Goal: Book appointment/travel/reservation

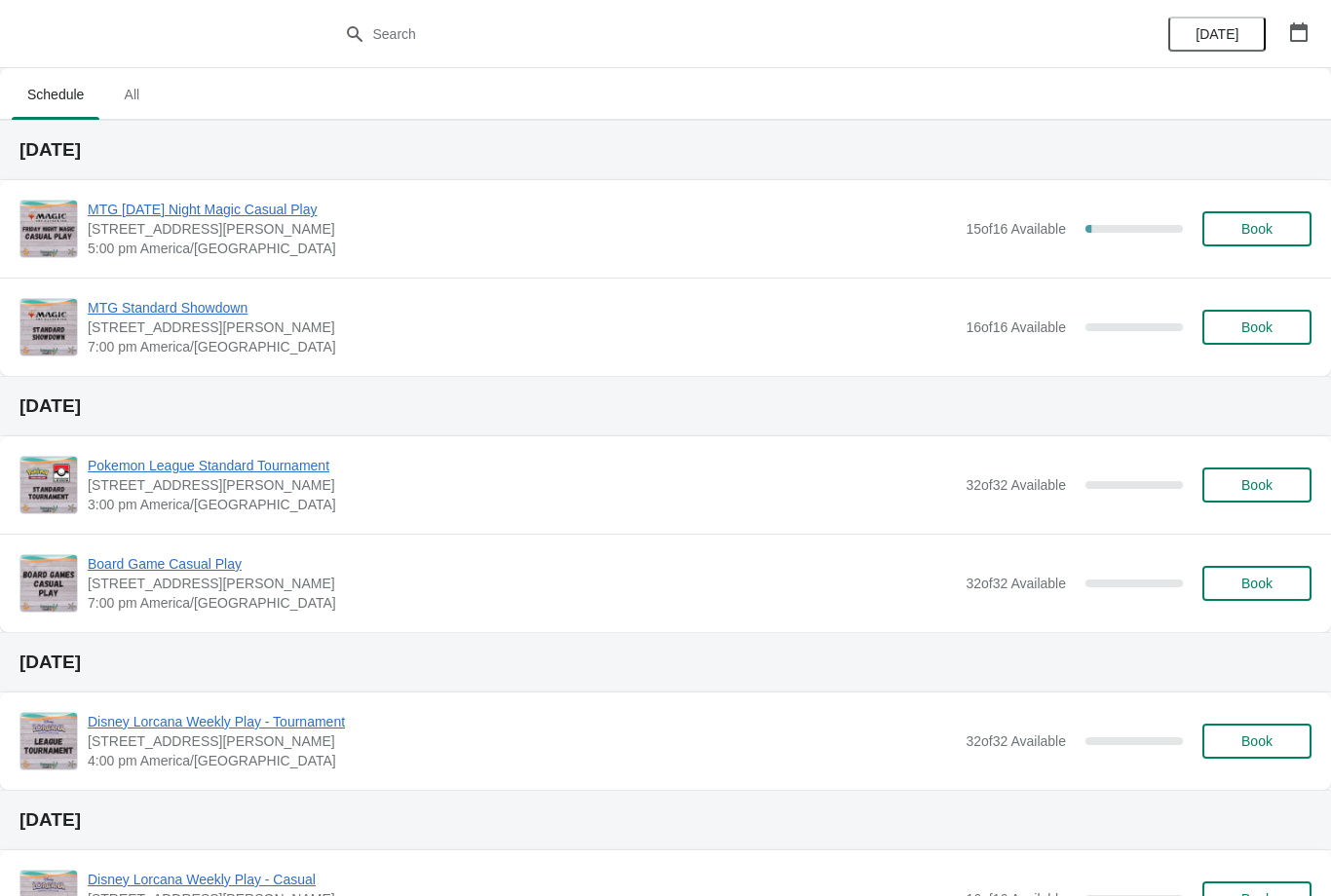
click at [1265, 228] on span "Book" at bounding box center [1257, 229] width 31 height 16
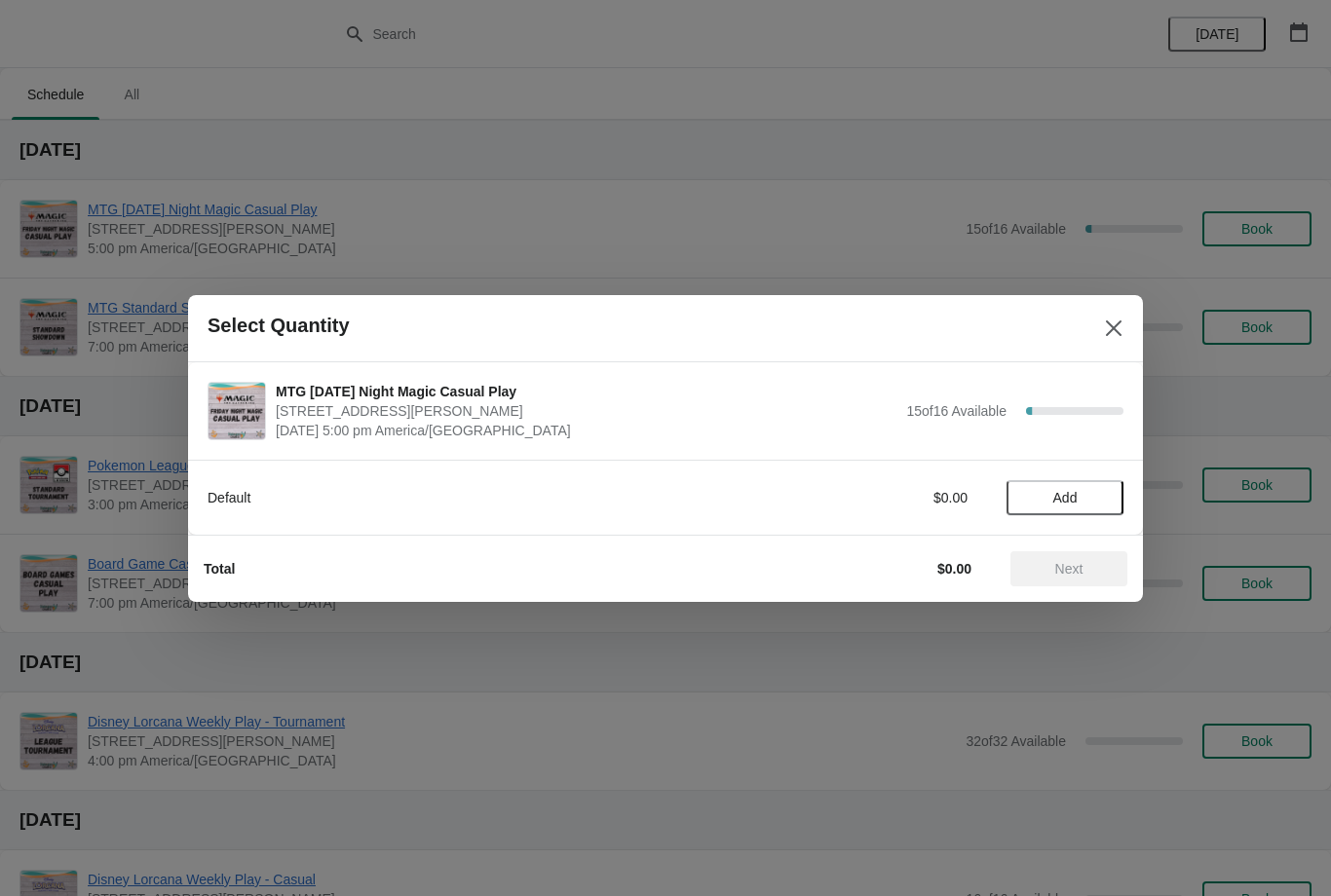
click at [1083, 501] on span "Add" at bounding box center [1065, 498] width 81 height 16
click at [1083, 558] on button "Next" at bounding box center [1069, 569] width 117 height 35
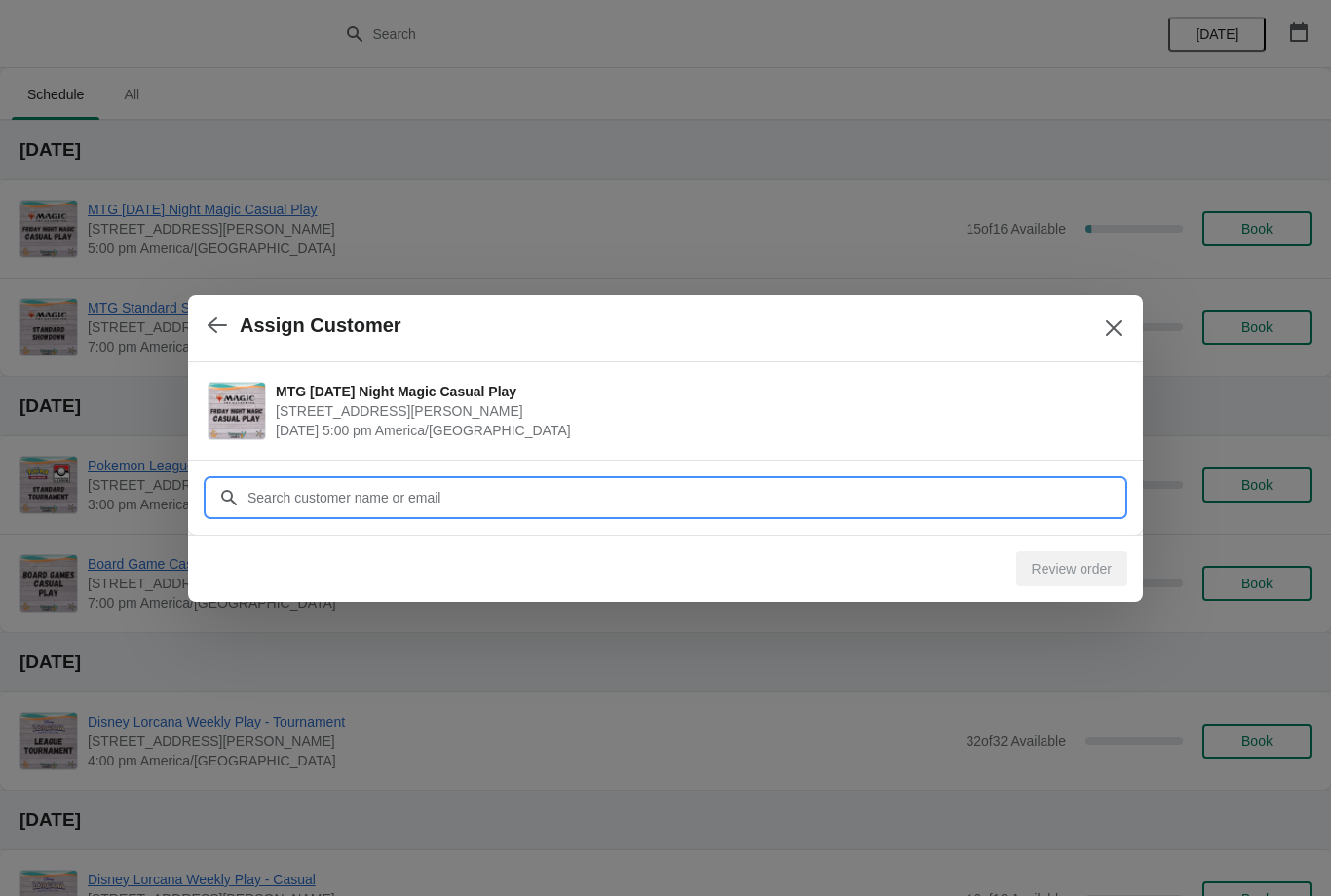
click at [755, 502] on input "Customer" at bounding box center [685, 498] width 878 height 35
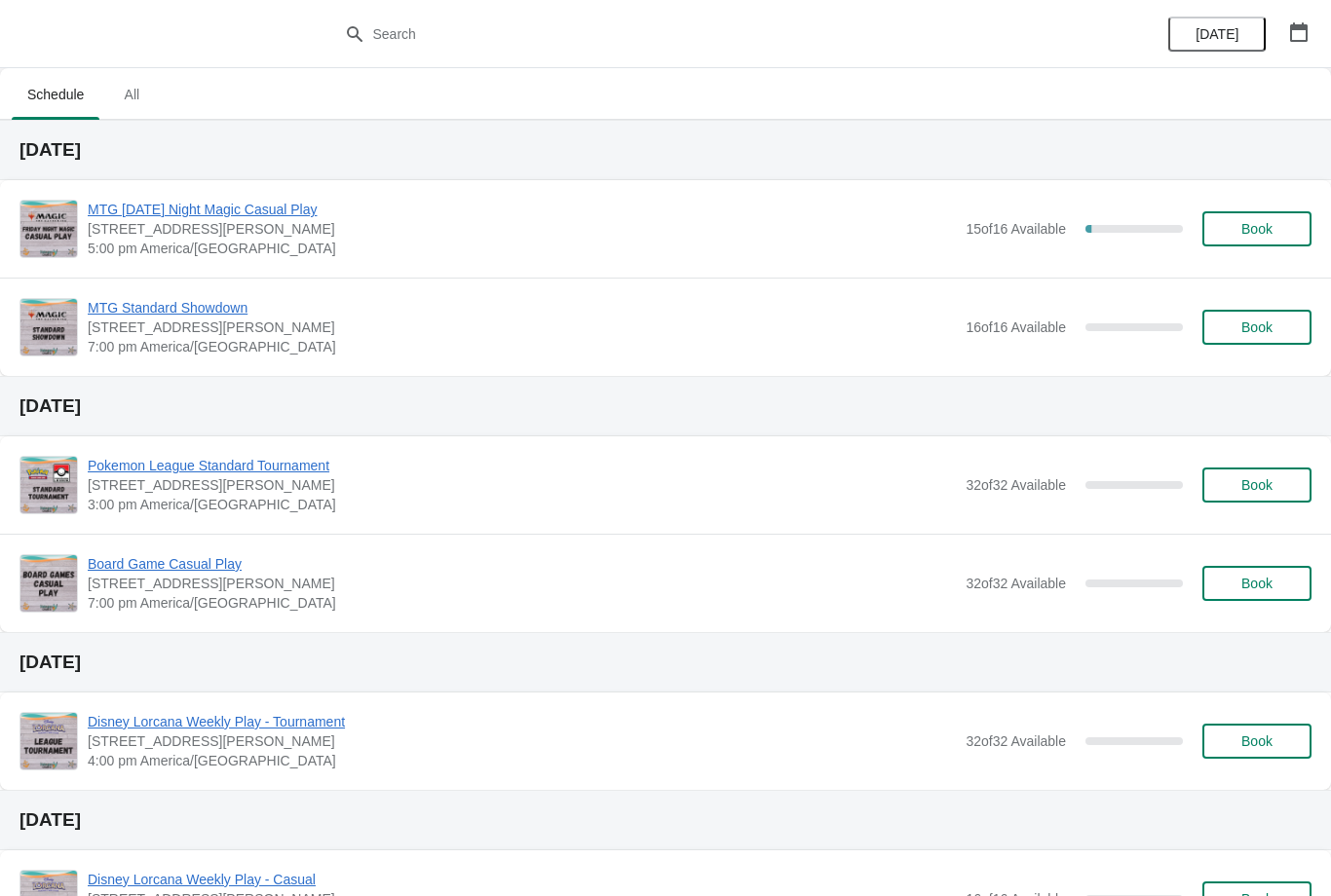
click at [1271, 231] on span "Book" at bounding box center [1257, 229] width 31 height 16
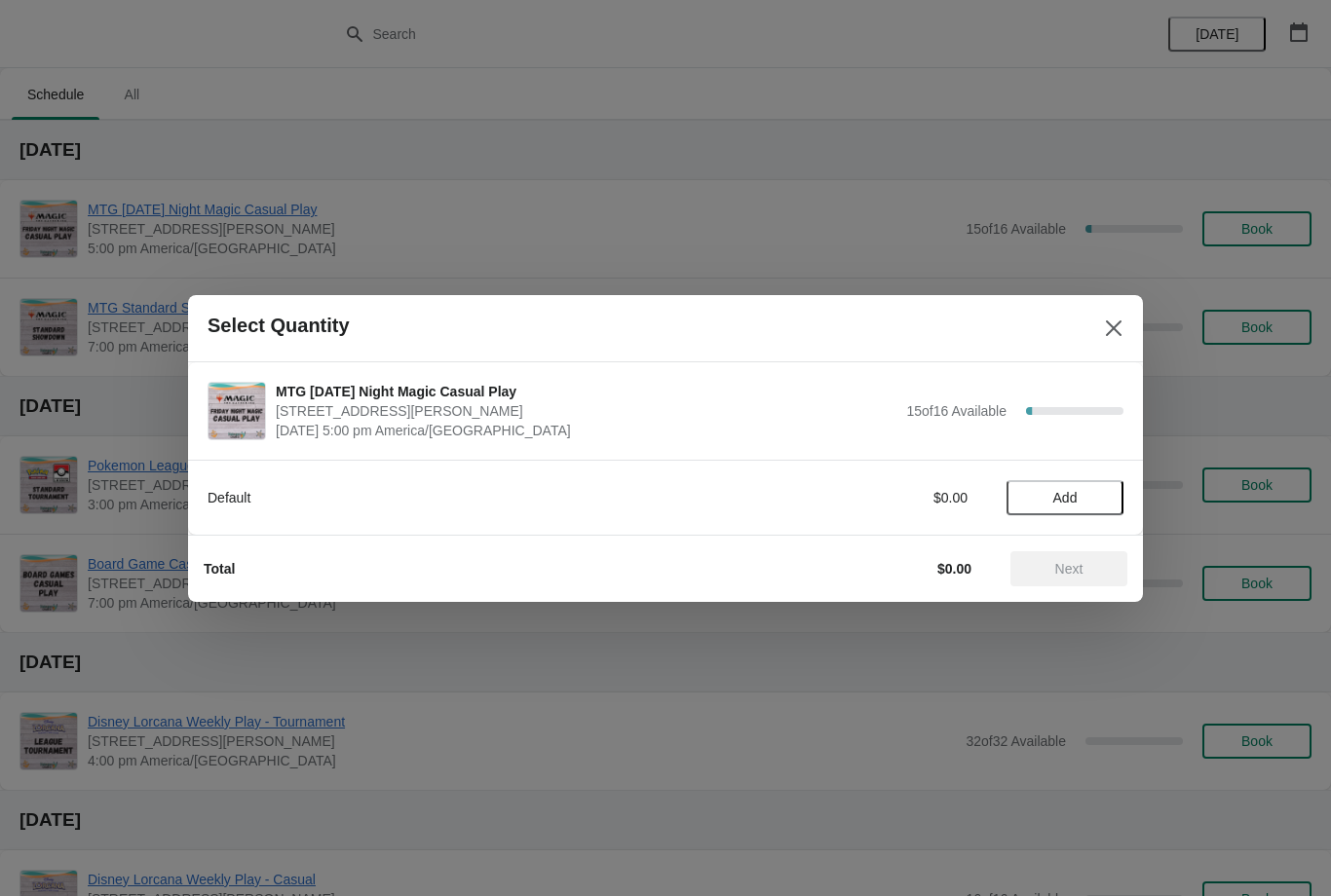
click at [1076, 506] on button "Add" at bounding box center [1065, 498] width 117 height 35
click at [1076, 568] on span "Next" at bounding box center [1069, 569] width 28 height 16
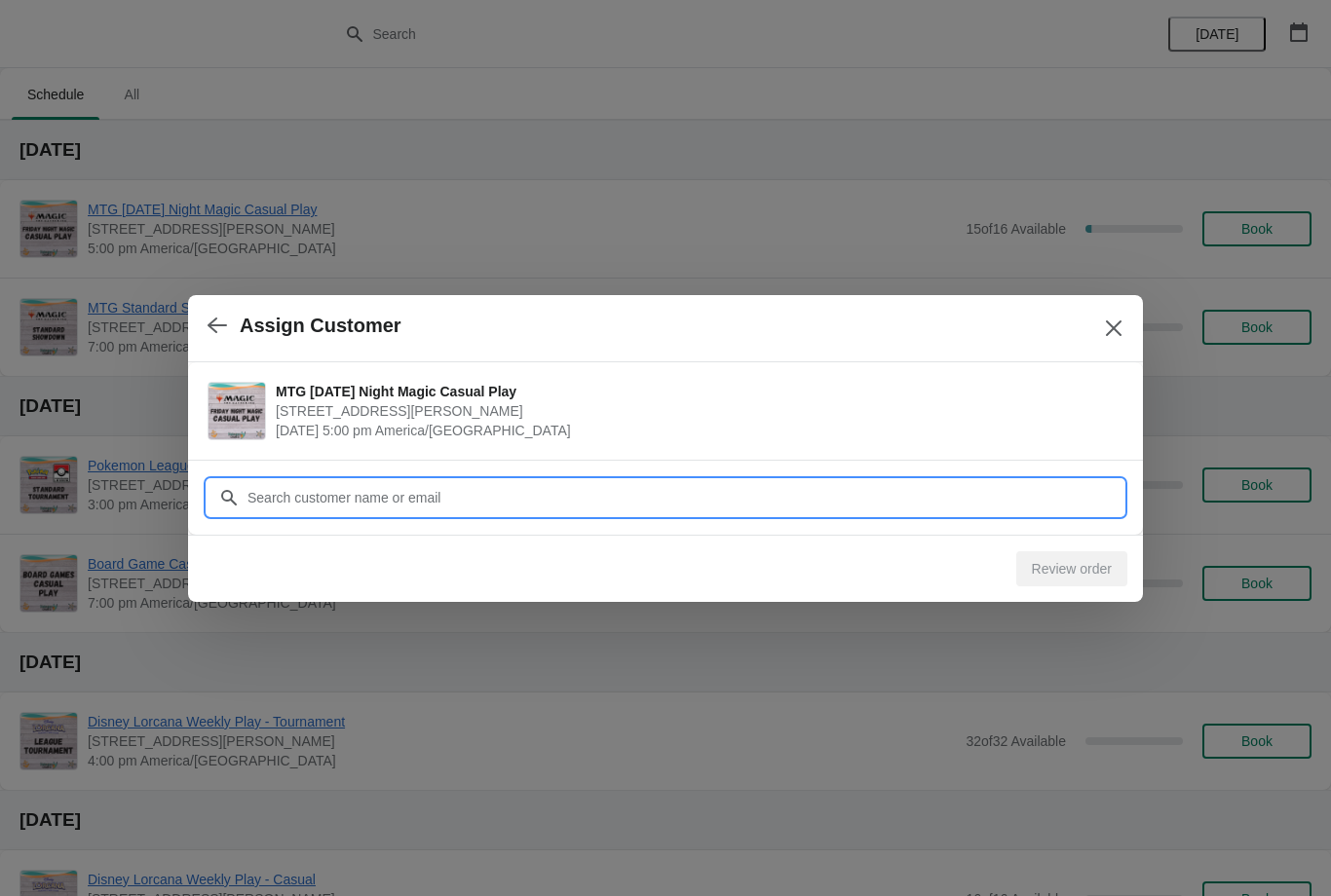
click at [652, 491] on input "Customer" at bounding box center [685, 498] width 878 height 35
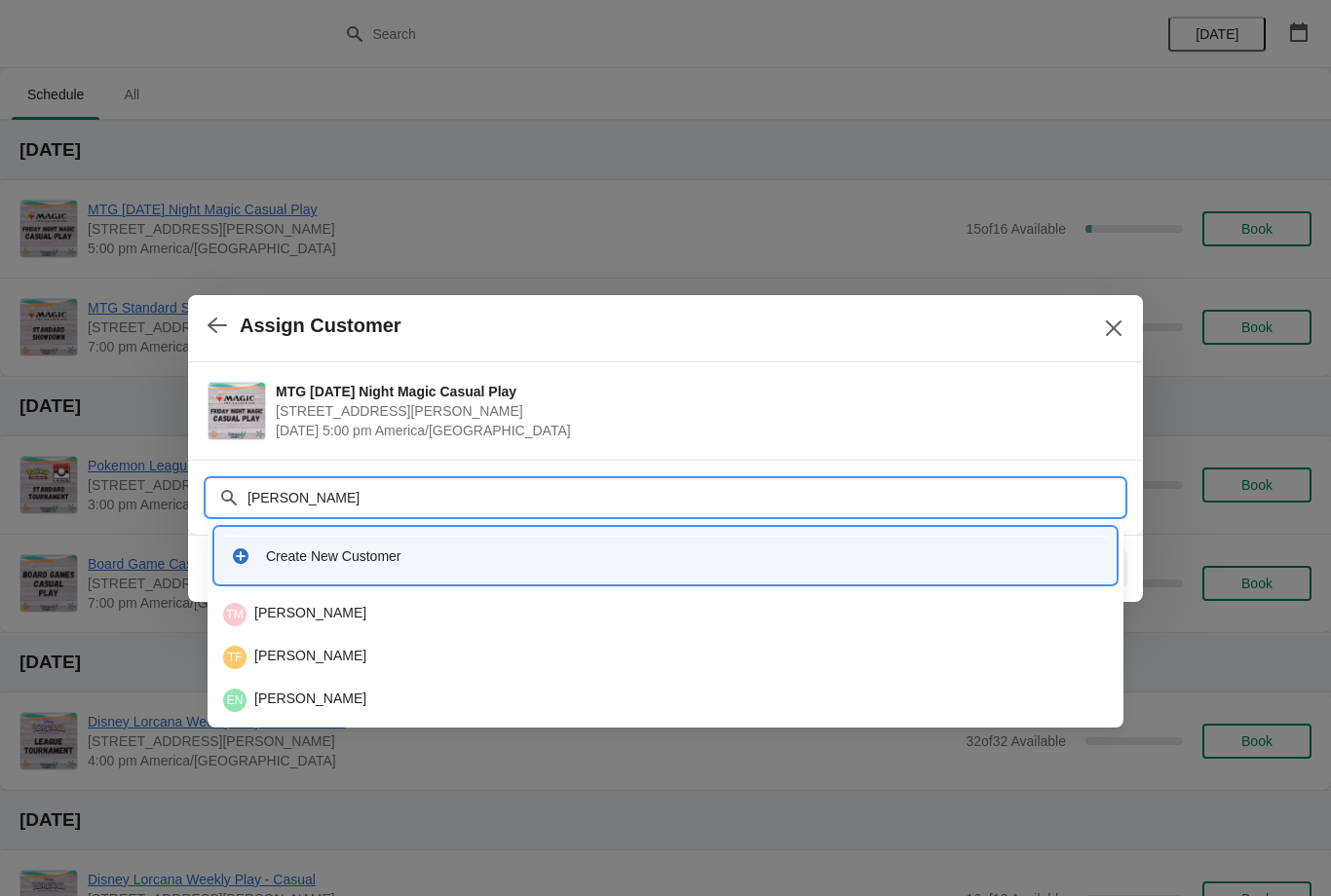
type input "[PERSON_NAME]"
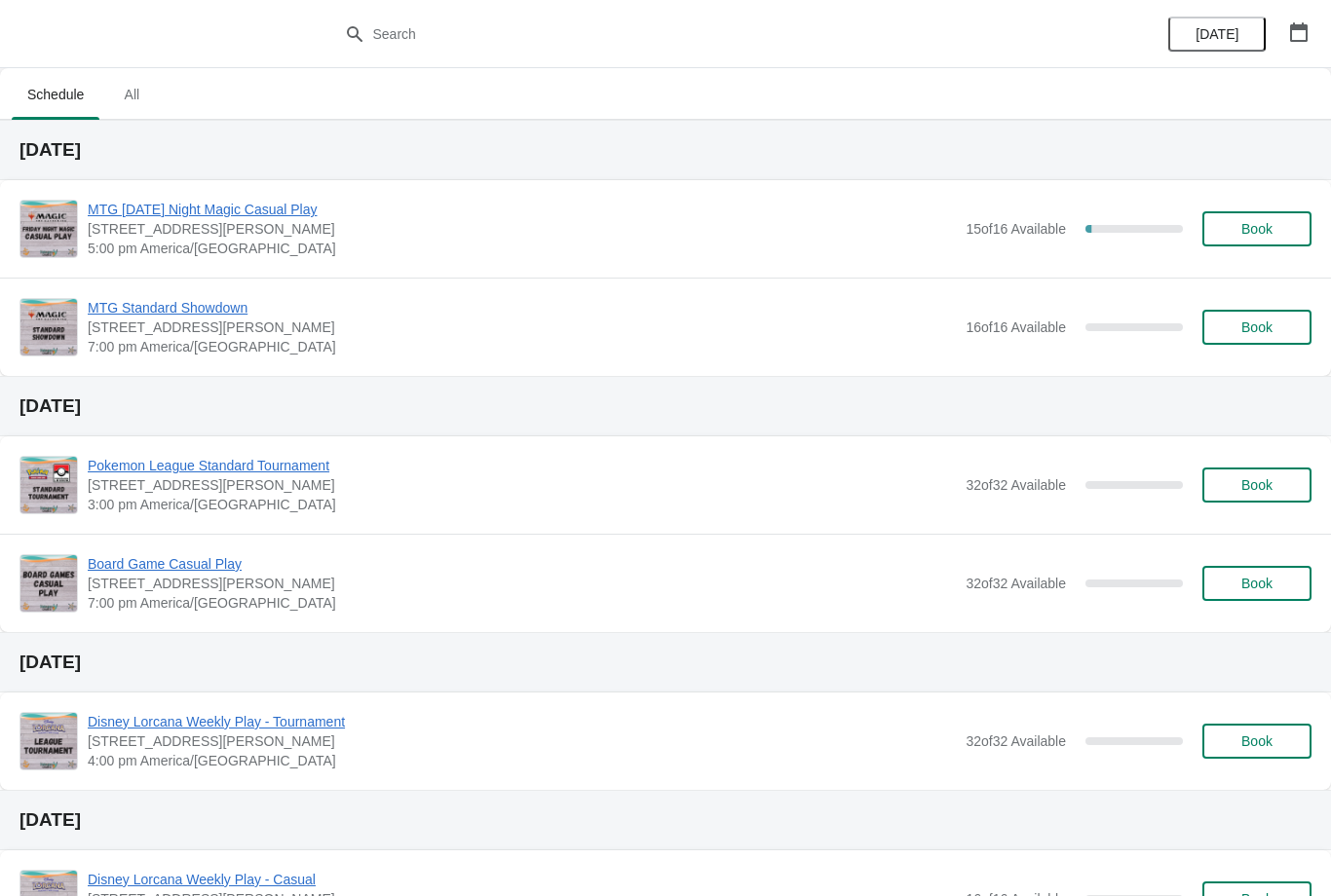
click at [1256, 236] on span "Book" at bounding box center [1257, 229] width 31 height 16
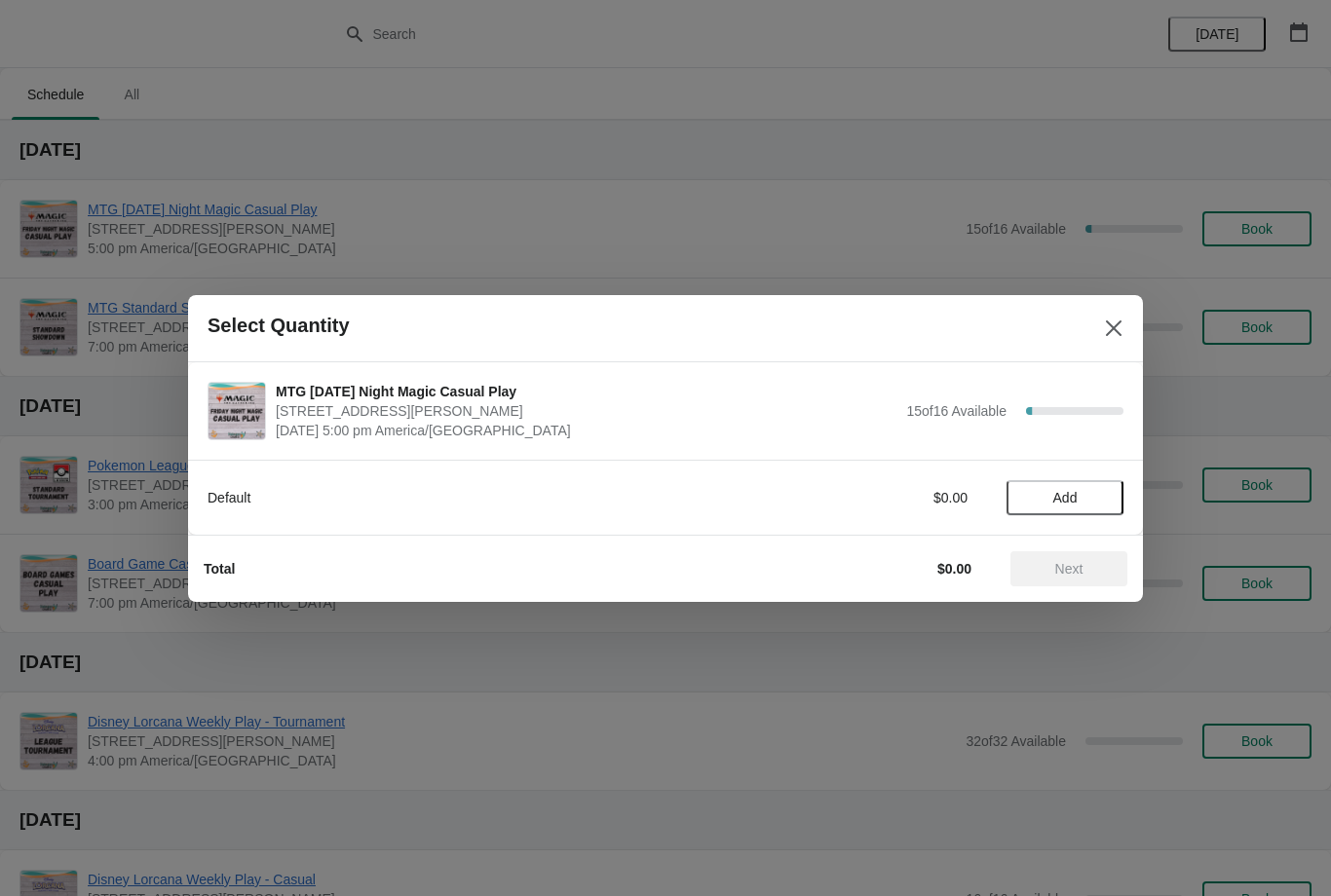
click at [1066, 501] on span "Add" at bounding box center [1065, 498] width 25 height 16
click at [1073, 568] on span "Next" at bounding box center [1069, 569] width 28 height 16
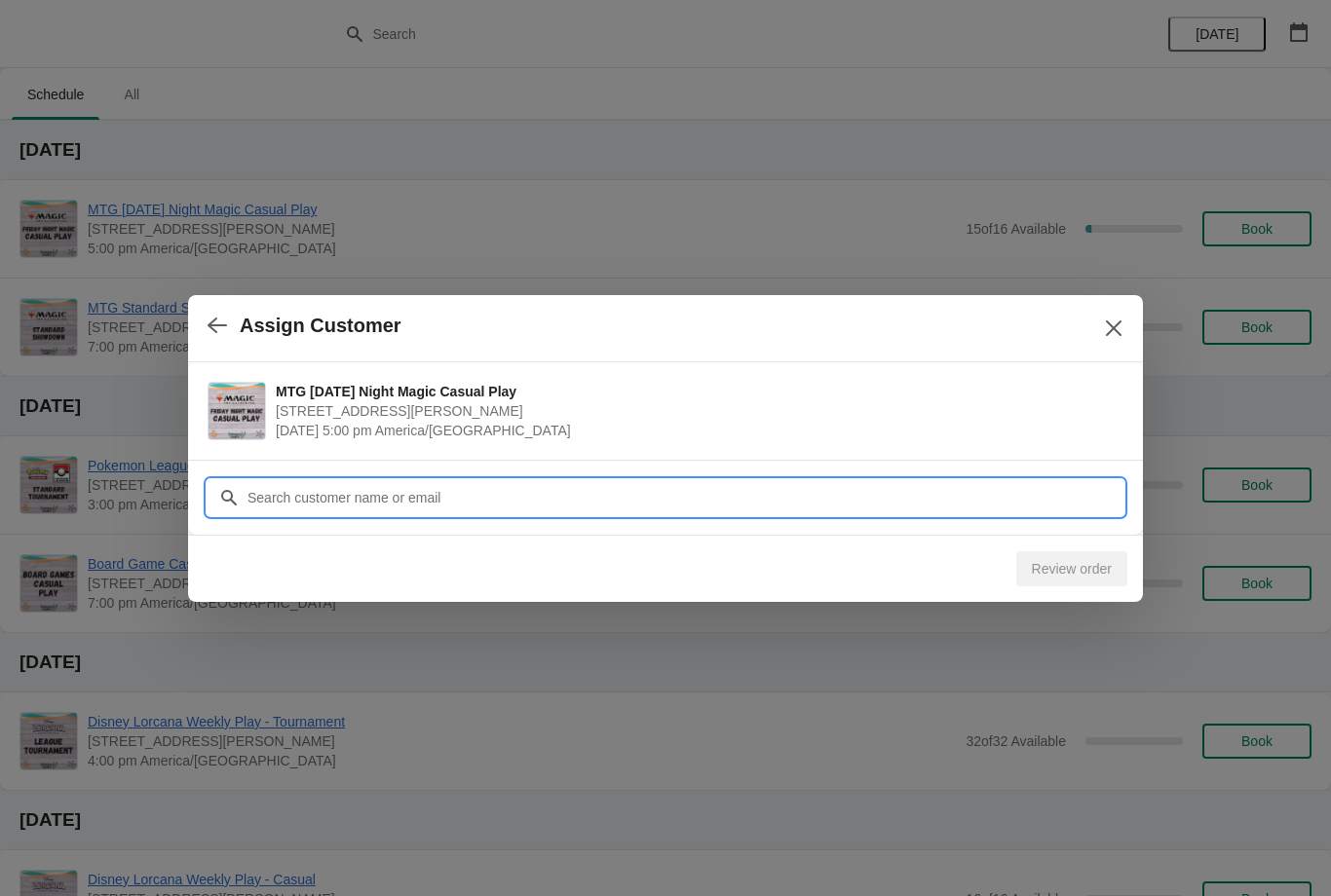
click at [532, 495] on input "Customer" at bounding box center [685, 498] width 878 height 35
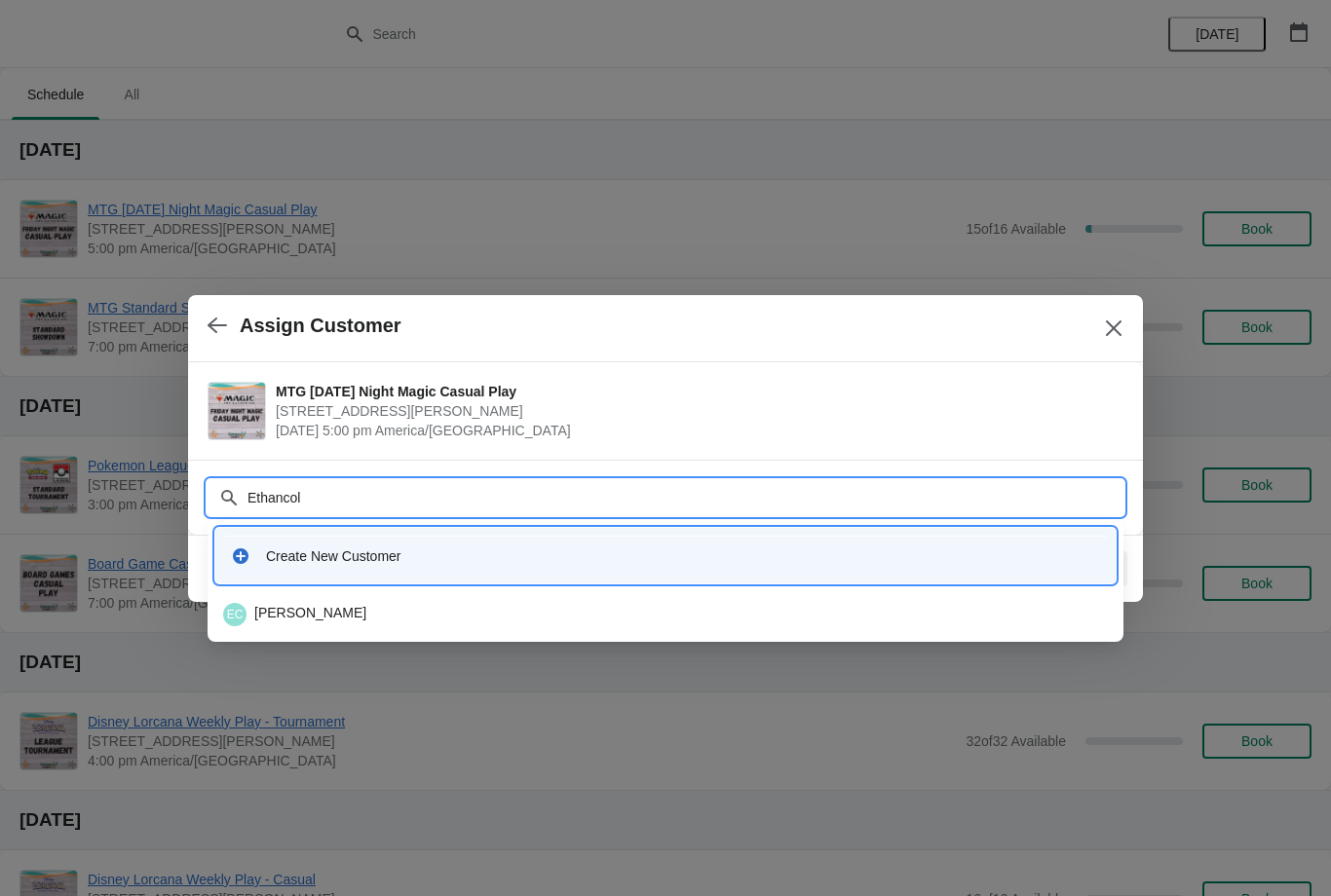
type input "Ethancole"
